Goal: Complete application form

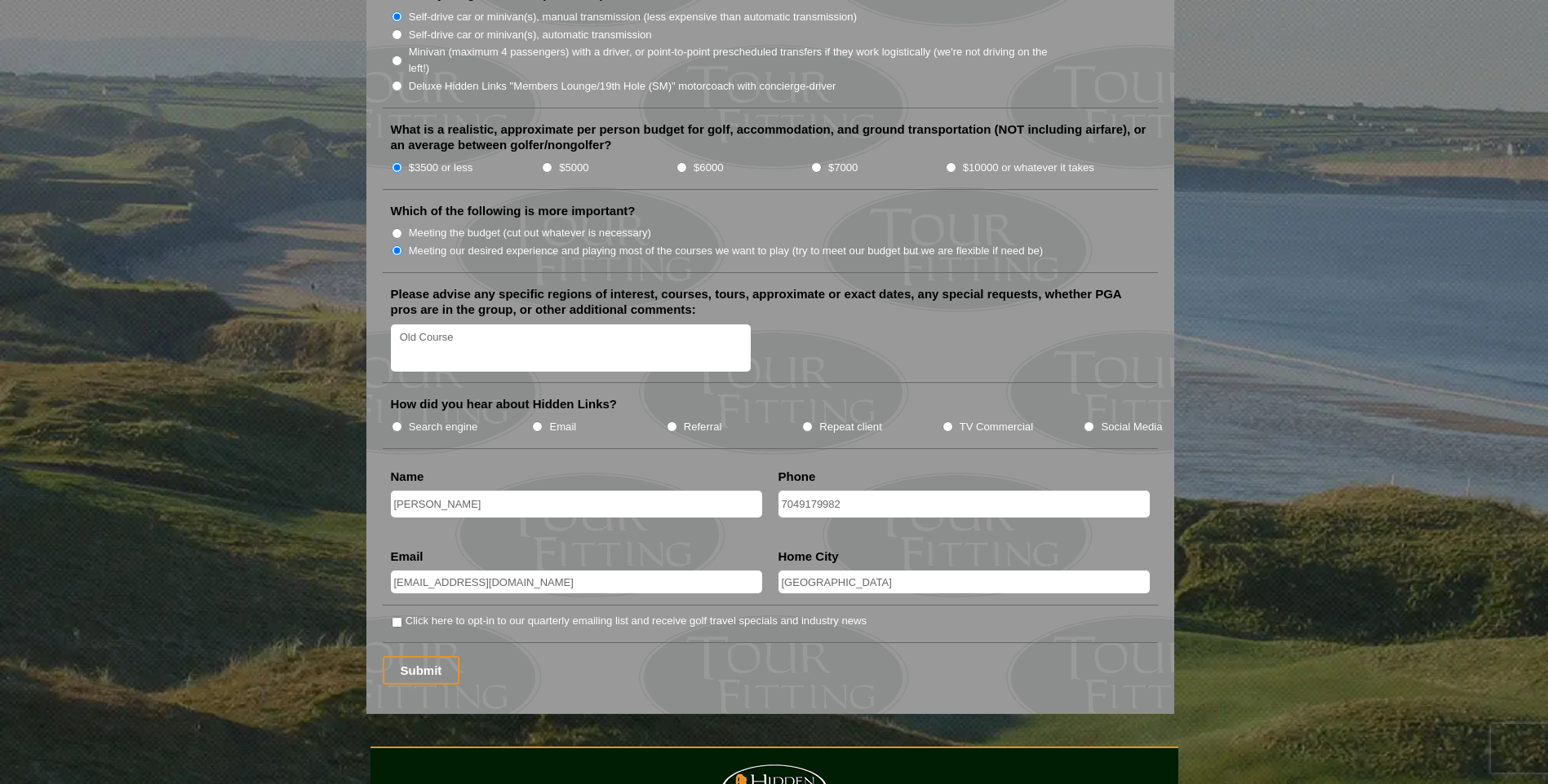
scroll to position [2038, 0]
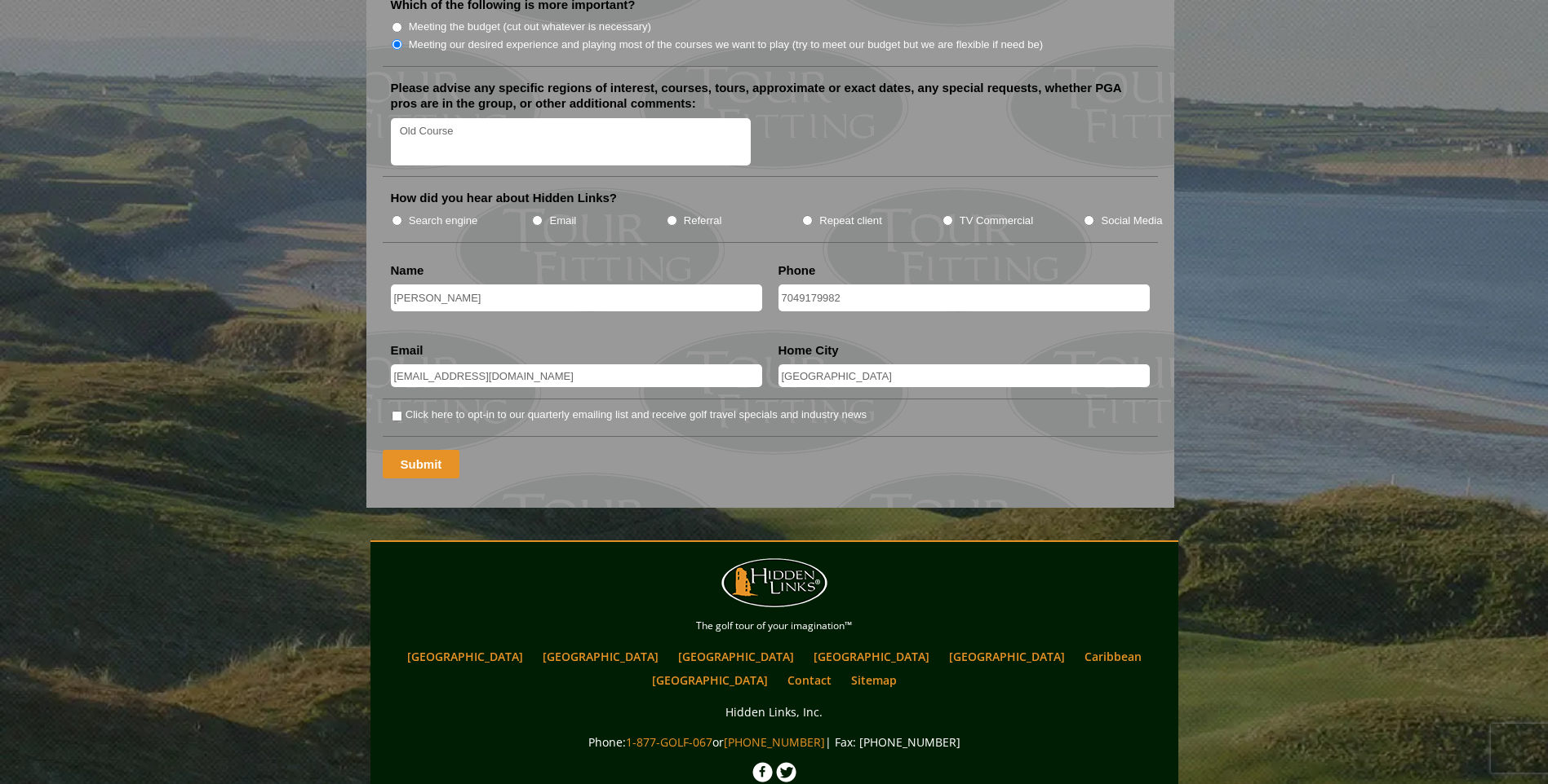
click at [420, 450] on input "Submit" at bounding box center [422, 464] width 78 height 29
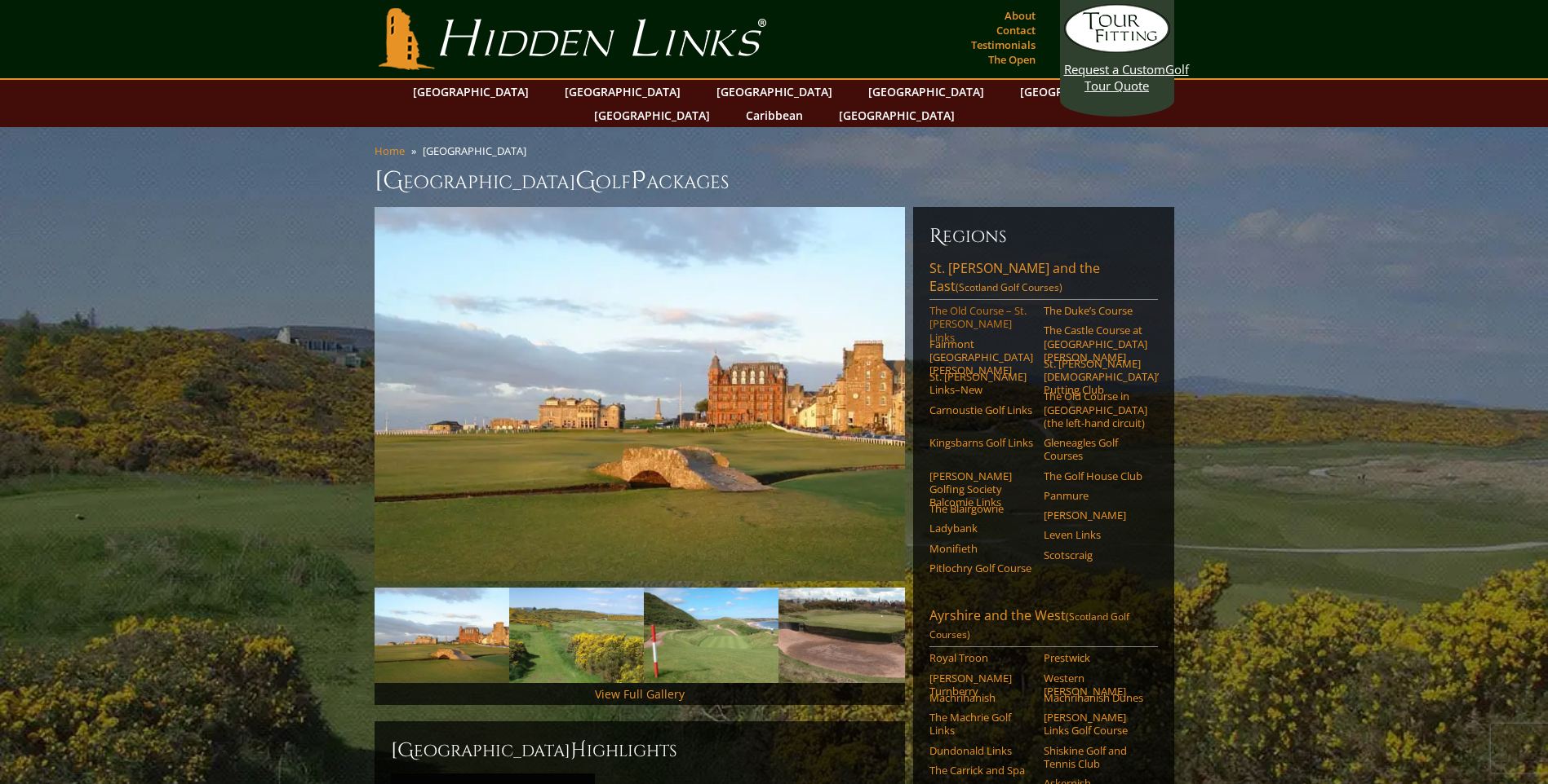
click at [959, 305] on link "The Old Course – St. [PERSON_NAME] Links" at bounding box center [981, 325] width 104 height 40
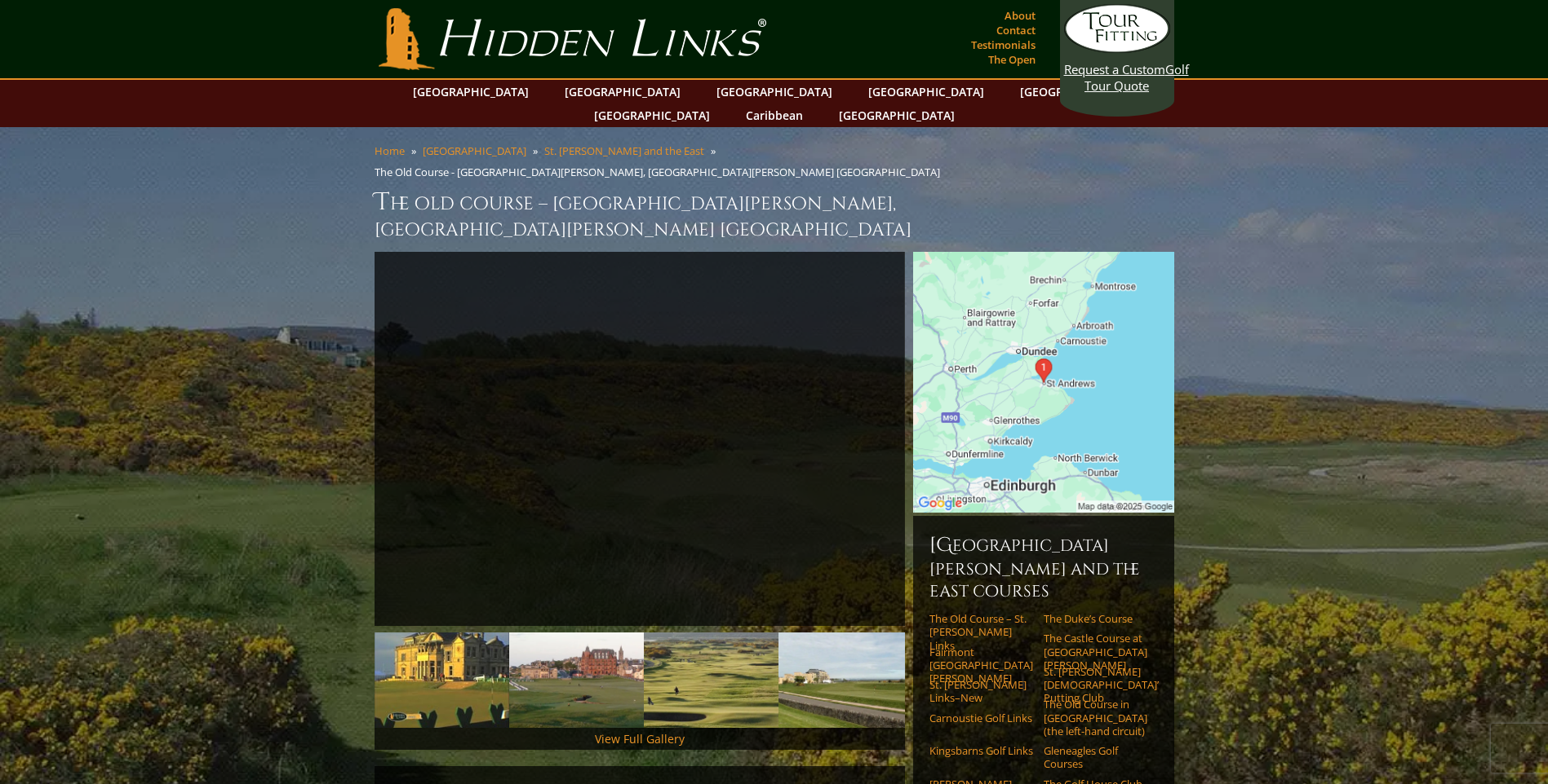
click at [1056, 309] on img at bounding box center [1043, 382] width 261 height 261
